Goal: Transaction & Acquisition: Purchase product/service

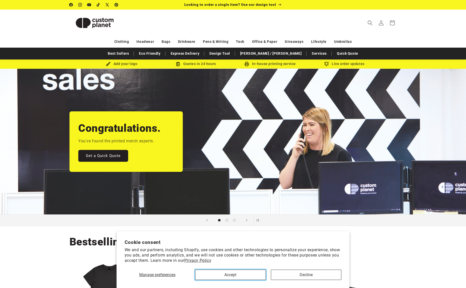
click at [221, 276] on button "Accept" at bounding box center [230, 275] width 71 height 10
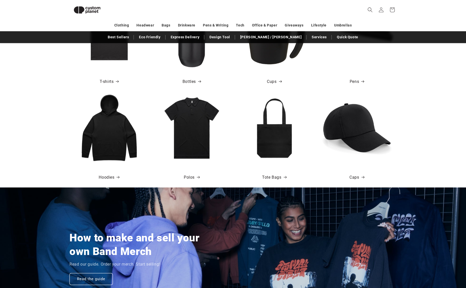
scroll to position [248, 0]
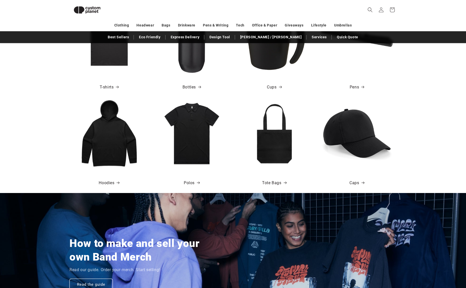
click at [117, 146] on img at bounding box center [109, 133] width 72 height 72
click at [108, 184] on link "Hoodies" at bounding box center [109, 182] width 21 height 7
